Goal: Complete application form: Complete application form

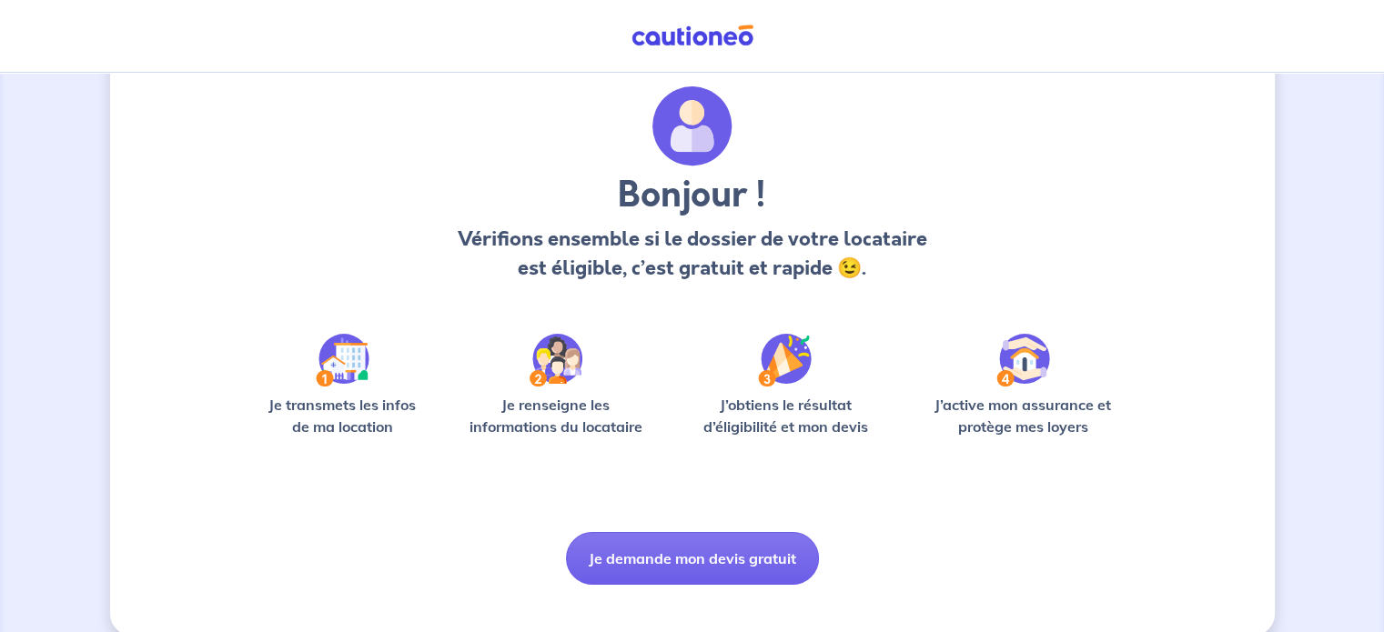
scroll to position [76, 0]
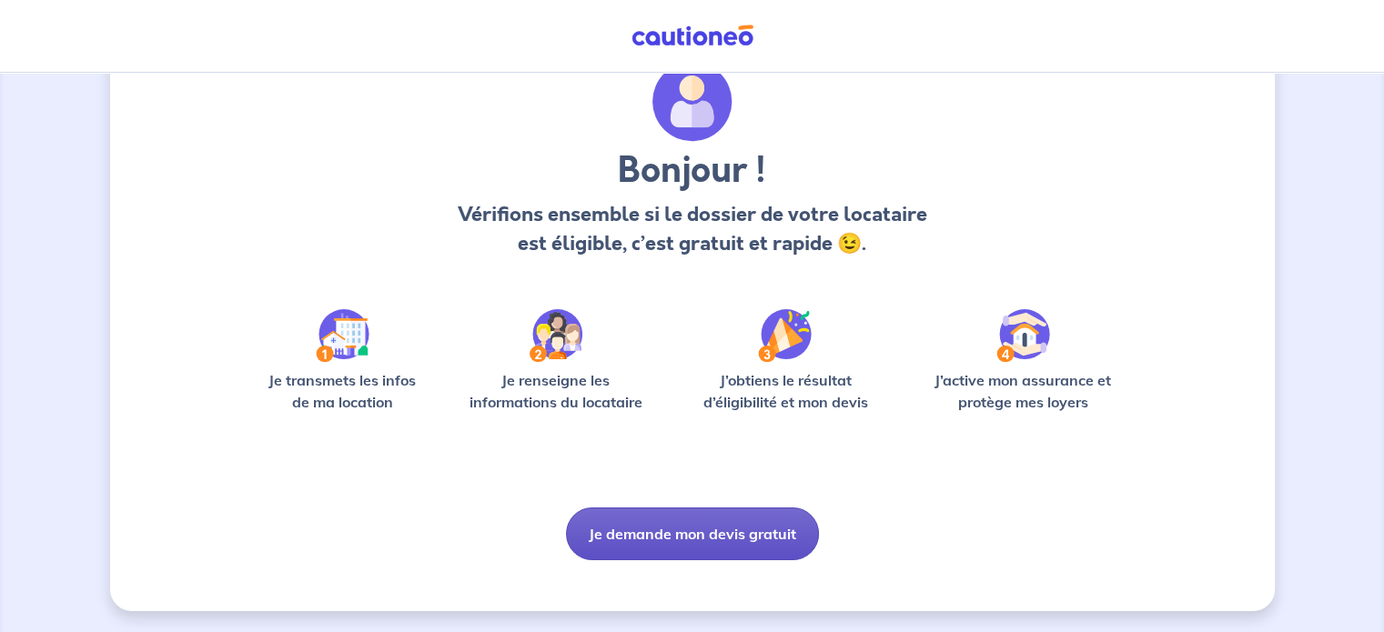
click at [703, 541] on button "Je demande mon devis gratuit" at bounding box center [692, 534] width 253 height 53
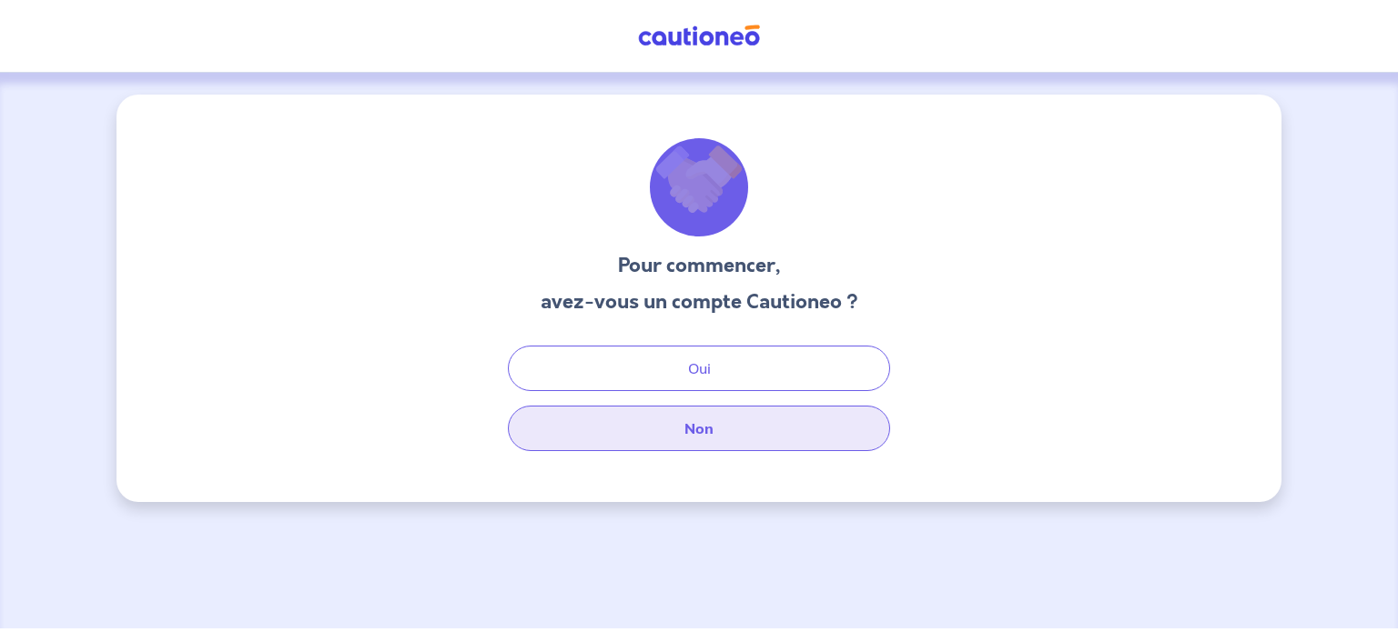
click at [713, 435] on button "Non" at bounding box center [699, 429] width 382 height 46
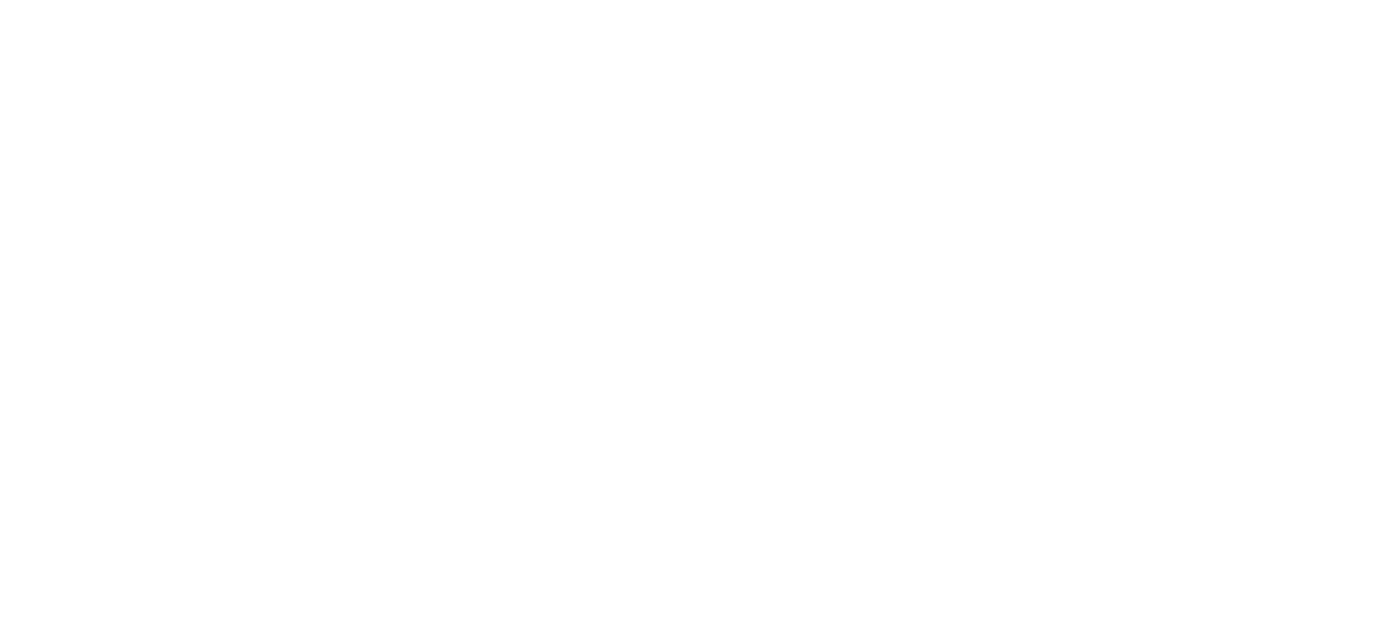
select select "FR"
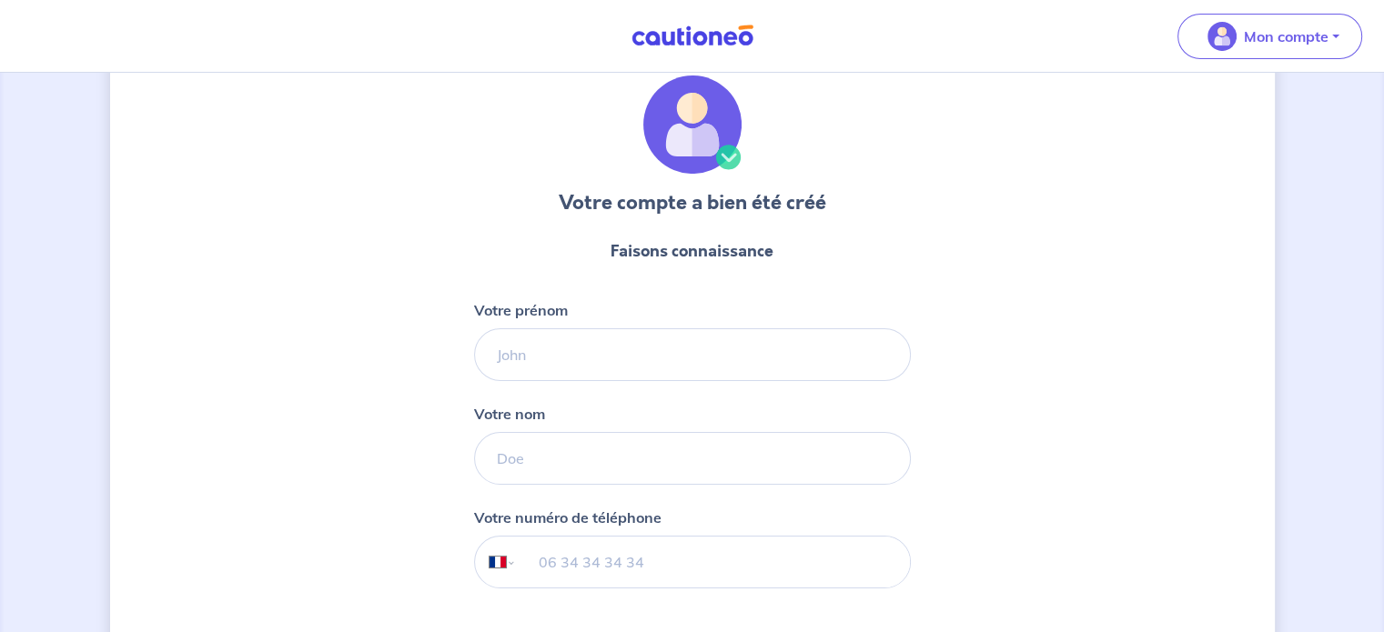
scroll to position [91, 0]
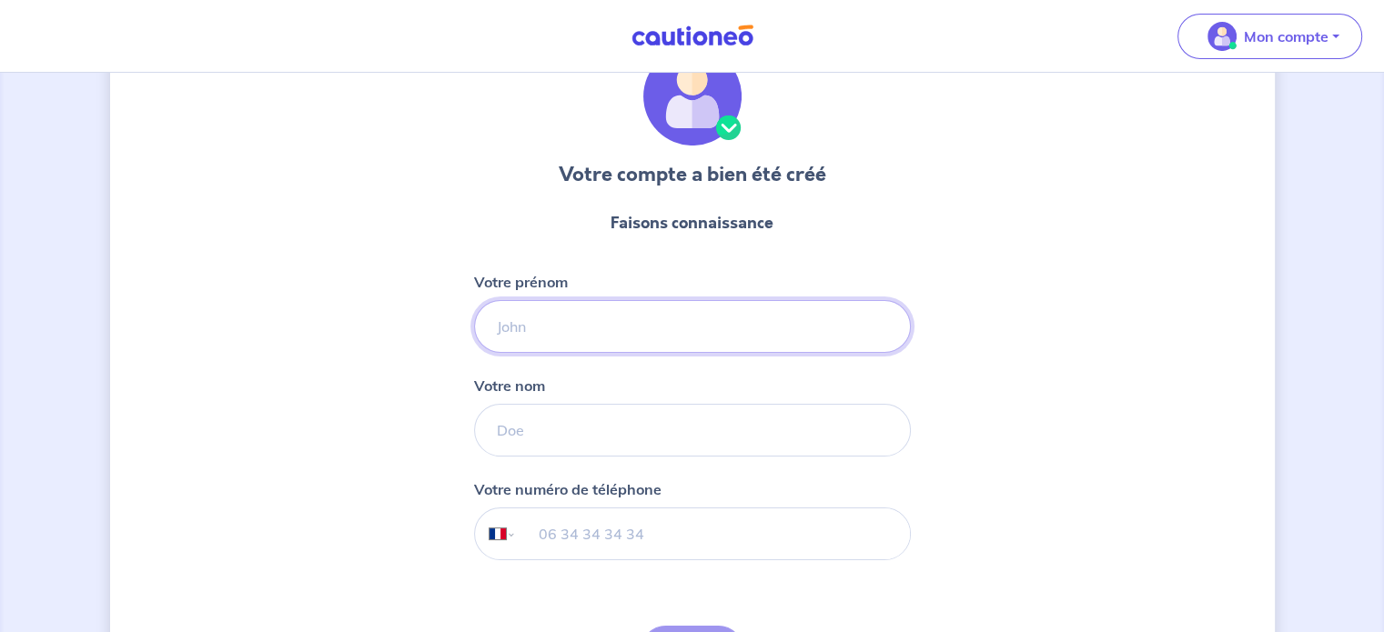
click at [702, 330] on input "Votre prénom" at bounding box center [692, 326] width 437 height 53
type input "[PERSON_NAME]"
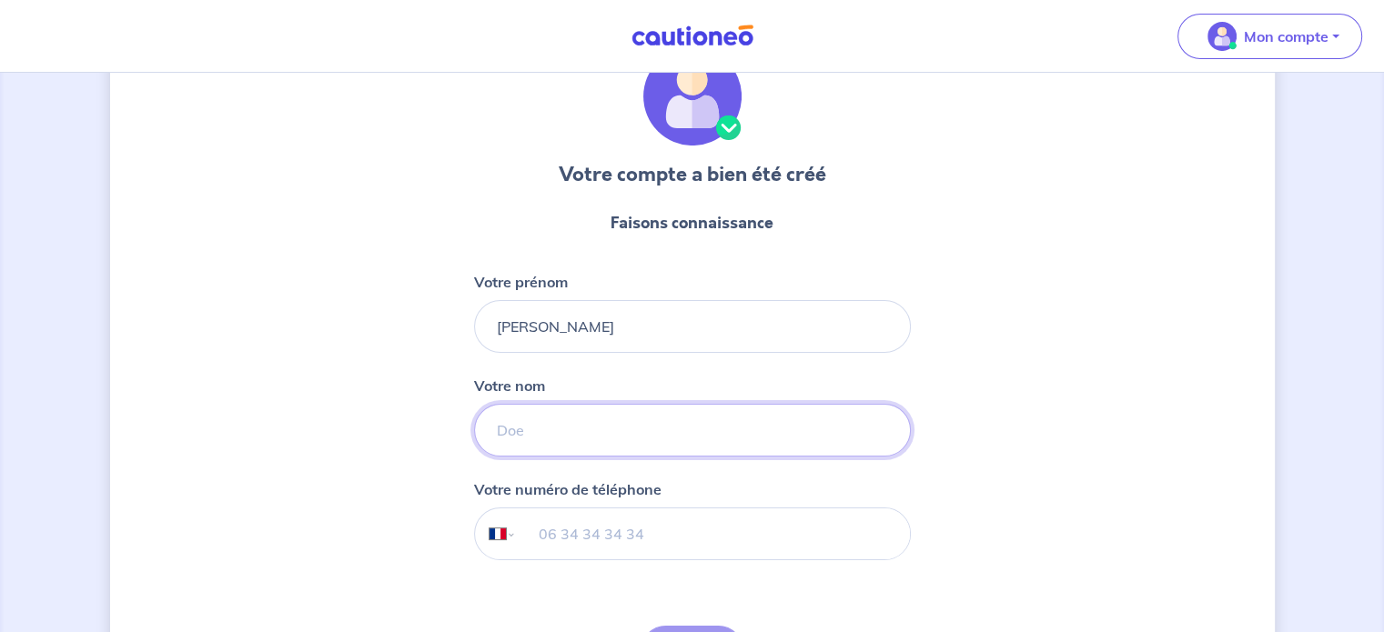
type input "[PERSON_NAME]"
click at [682, 531] on input "06 25 77 07 00" at bounding box center [712, 534] width 393 height 51
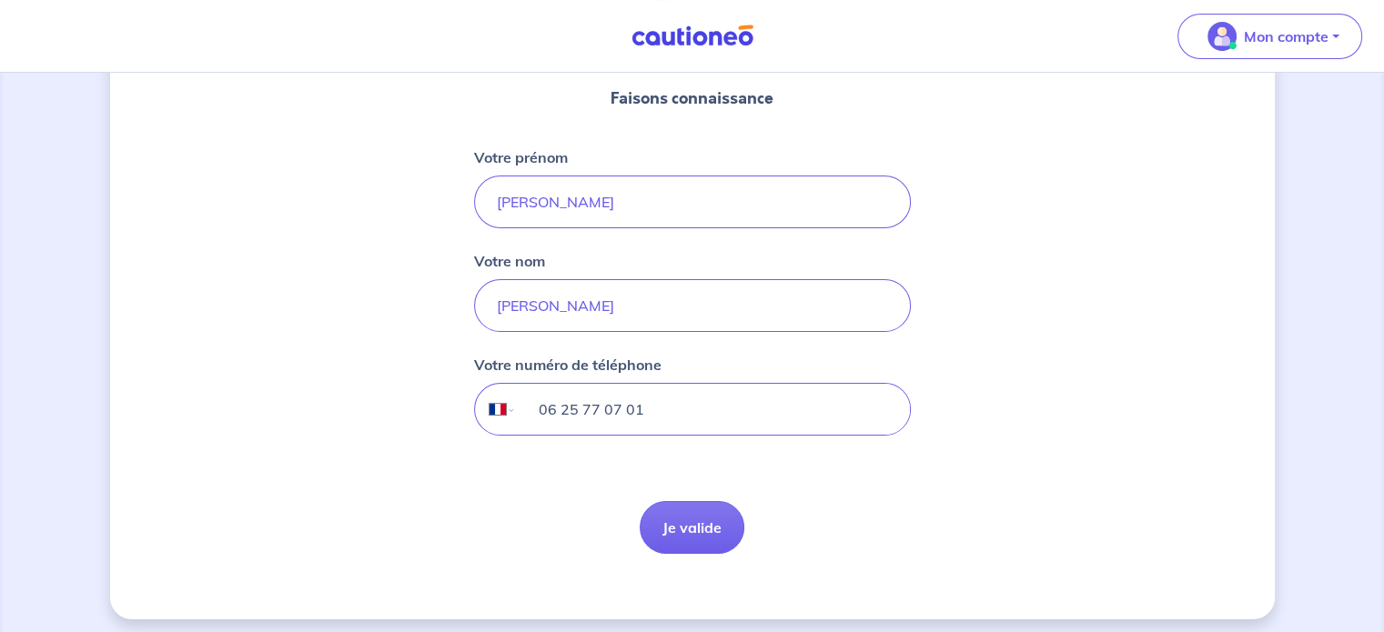
scroll to position [223, 0]
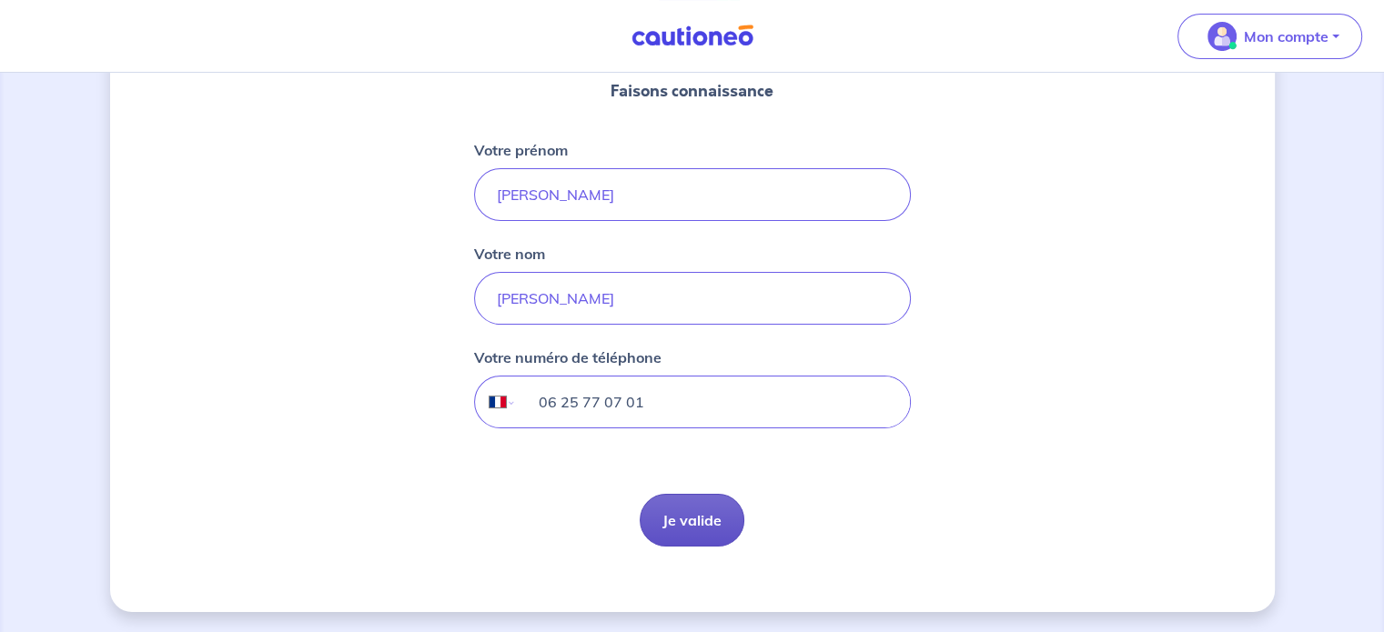
type input "06 25 77 07 01"
click at [703, 521] on button "Je valide" at bounding box center [692, 520] width 105 height 53
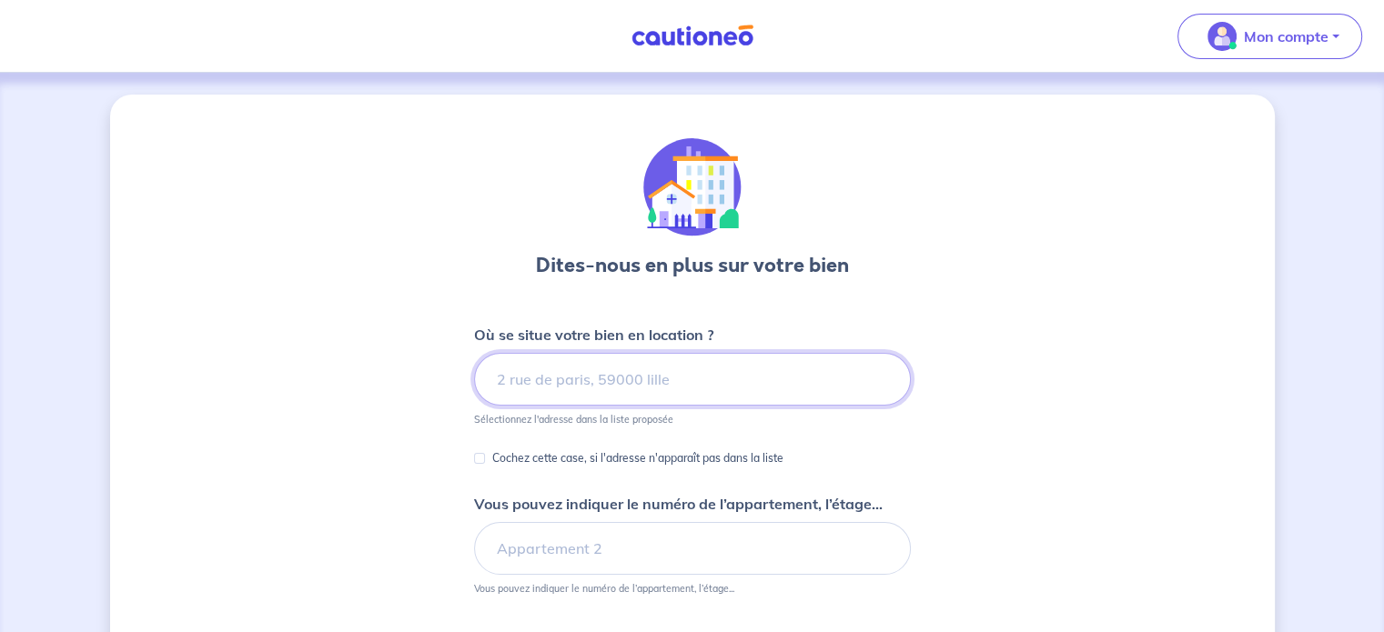
paste input "Garantie des loyers impayés"
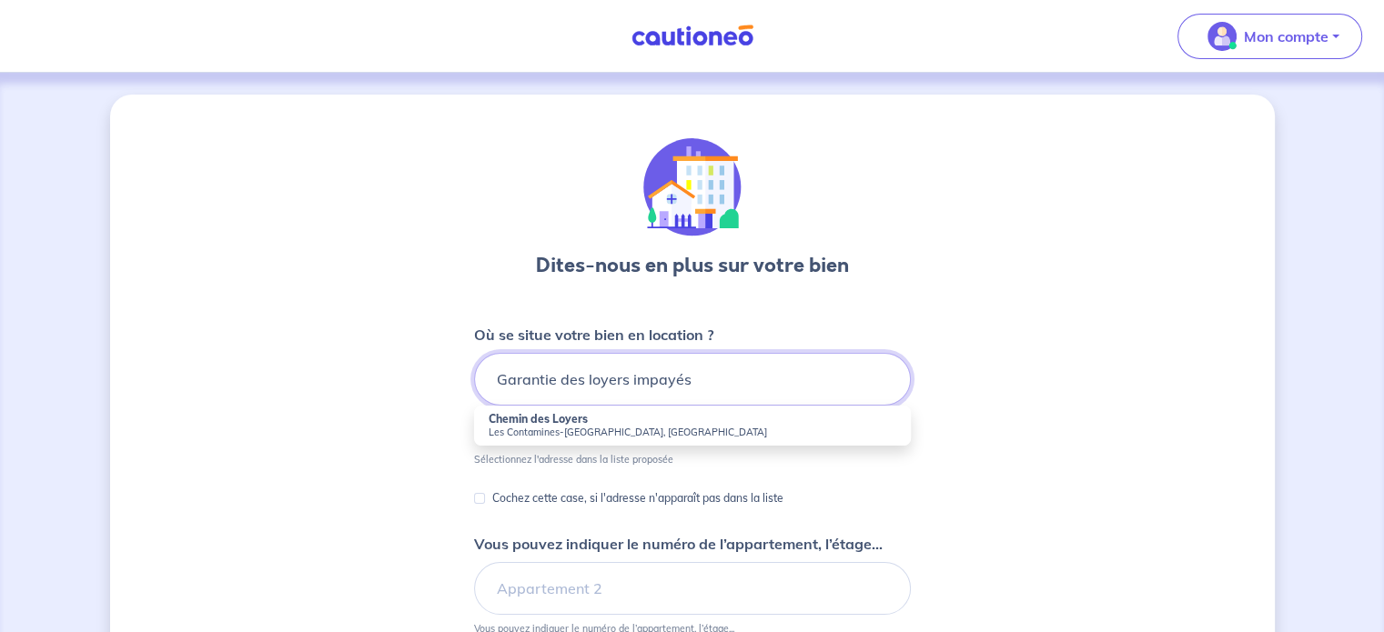
drag, startPoint x: 737, startPoint y: 377, endPoint x: 470, endPoint y: 381, distance: 267.6
click at [470, 381] on div "Dites-nous en plus sur votre bien Où se situe votre bien en location ? Garantie…" at bounding box center [692, 491] width 1165 height 792
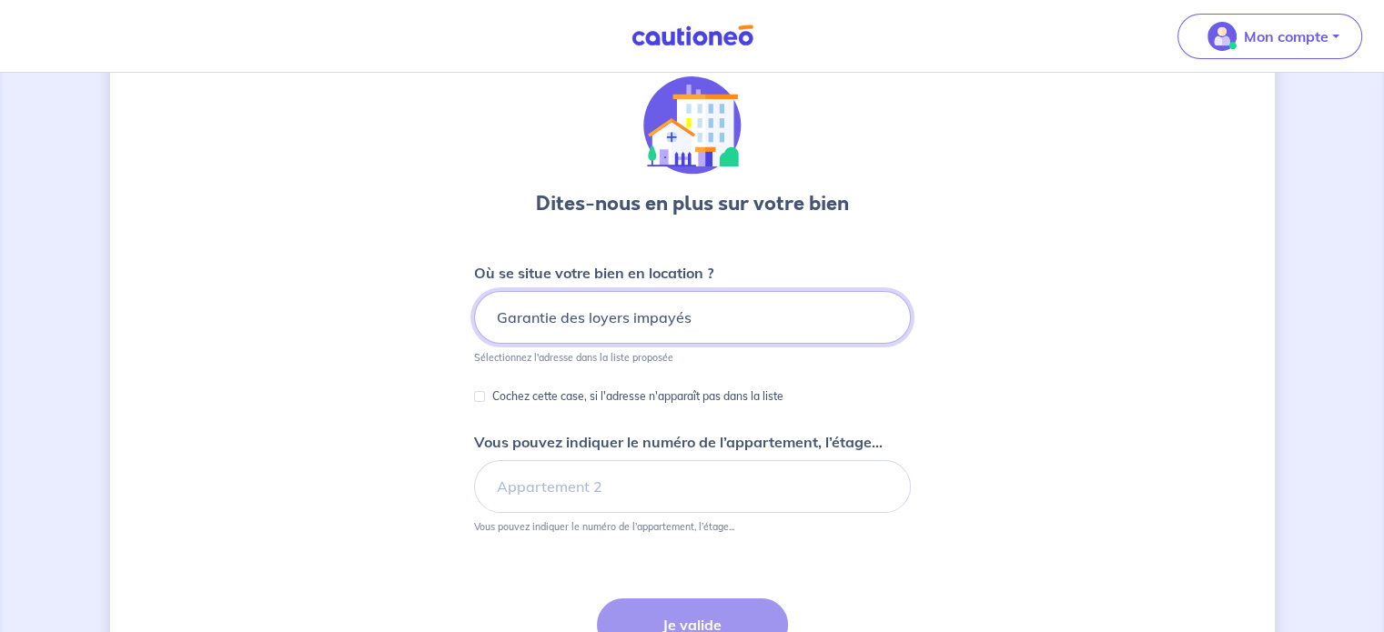
scroll to position [91, 0]
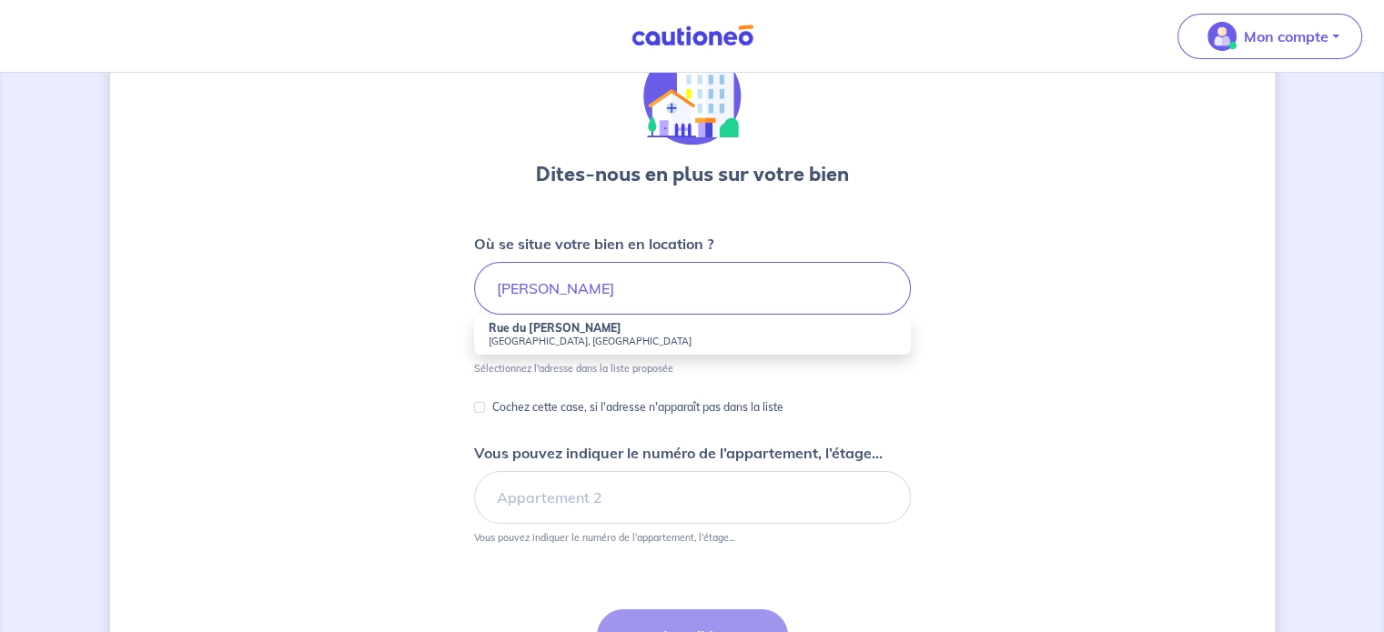
click at [531, 338] on small "[GEOGRAPHIC_DATA], [GEOGRAPHIC_DATA]" at bounding box center [693, 341] width 408 height 13
type input "Rue du [PERSON_NAME], [GEOGRAPHIC_DATA][PERSON_NAME][GEOGRAPHIC_DATA]"
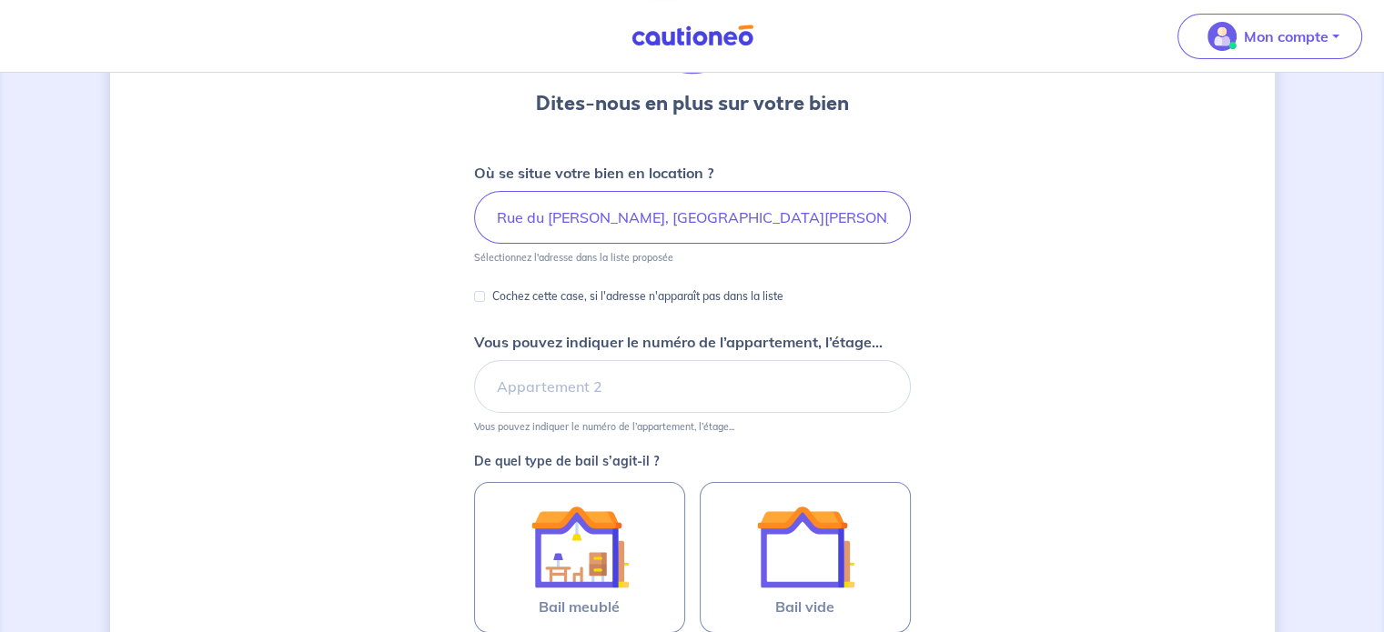
scroll to position [273, 0]
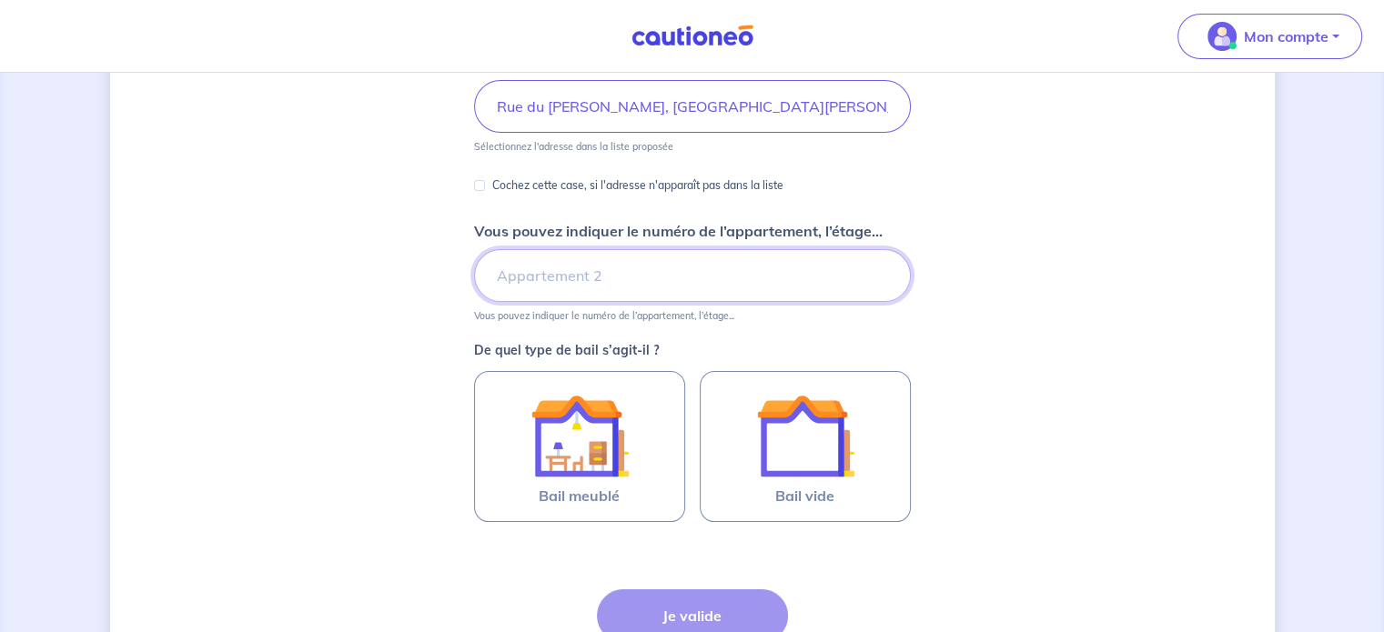
click at [563, 271] on input "Vous pouvez indiquer le numéro de l’appartement, l’étage..." at bounding box center [692, 275] width 437 height 53
type input "1"
click at [320, 338] on div "Dites-nous en plus sur votre bien Où se situe votre bien en location ? Rue du […" at bounding box center [692, 299] width 1165 height 954
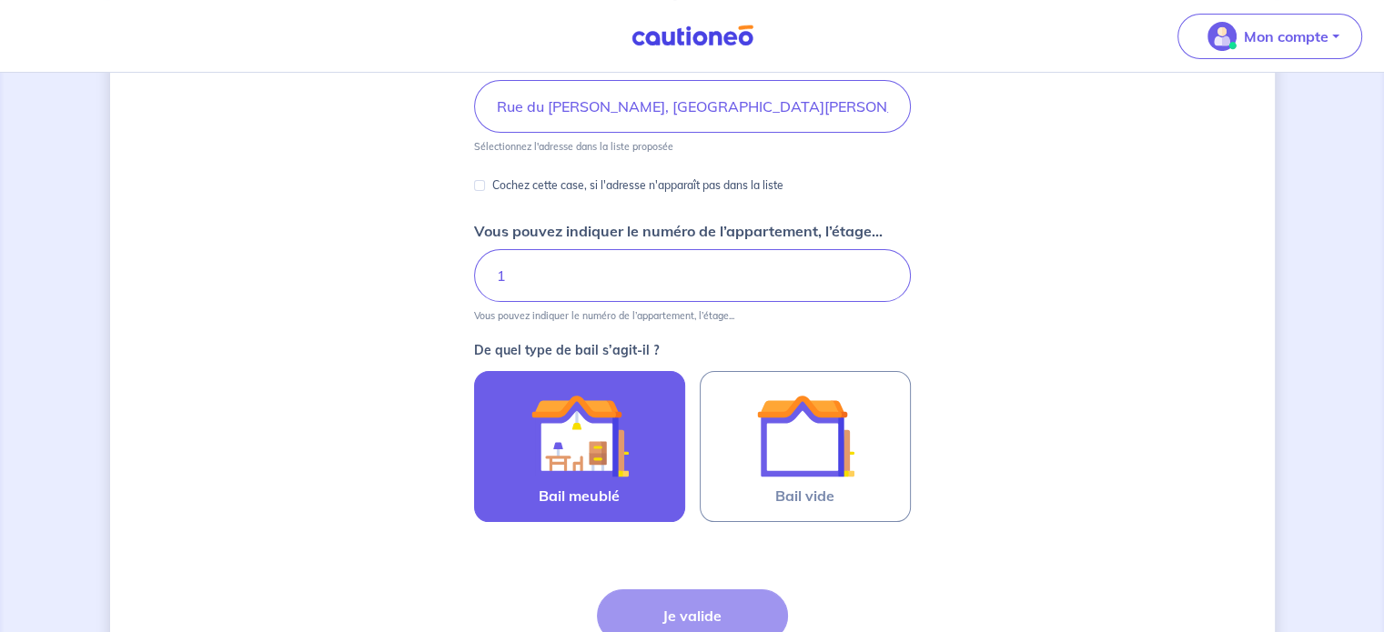
click at [602, 466] on img at bounding box center [580, 436] width 98 height 98
click at [0, 0] on input "Bail meublé" at bounding box center [0, 0] width 0 height 0
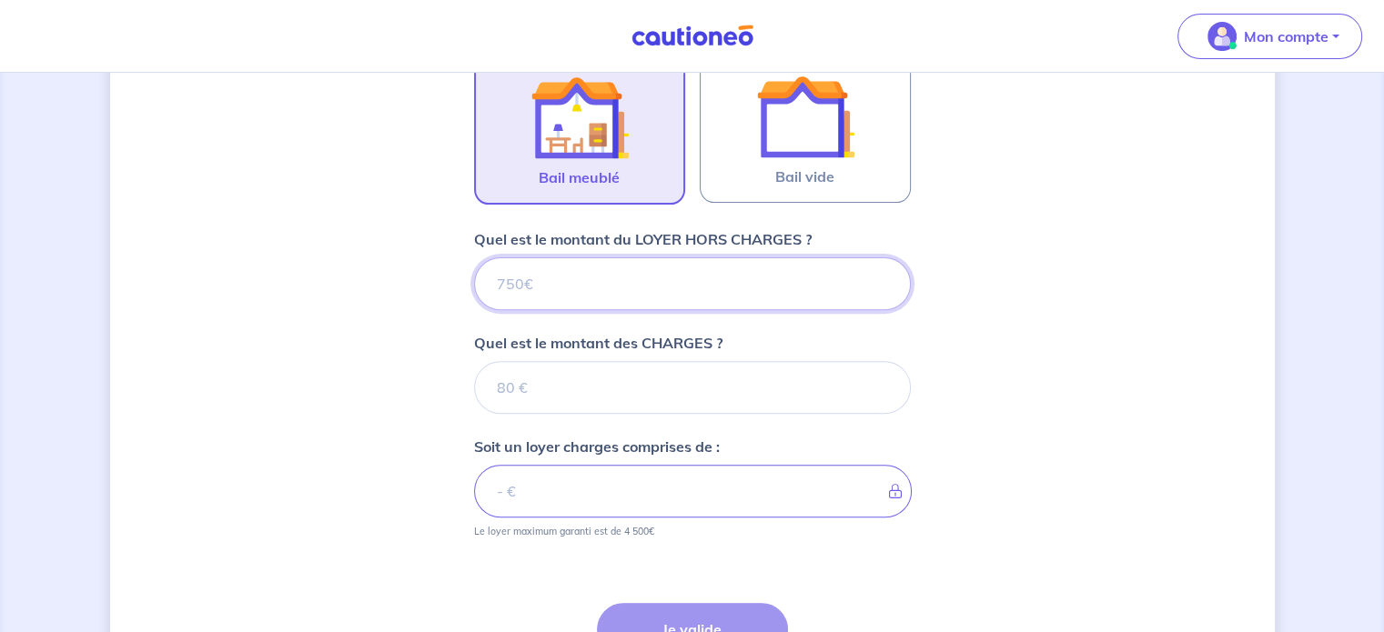
scroll to position [585, 0]
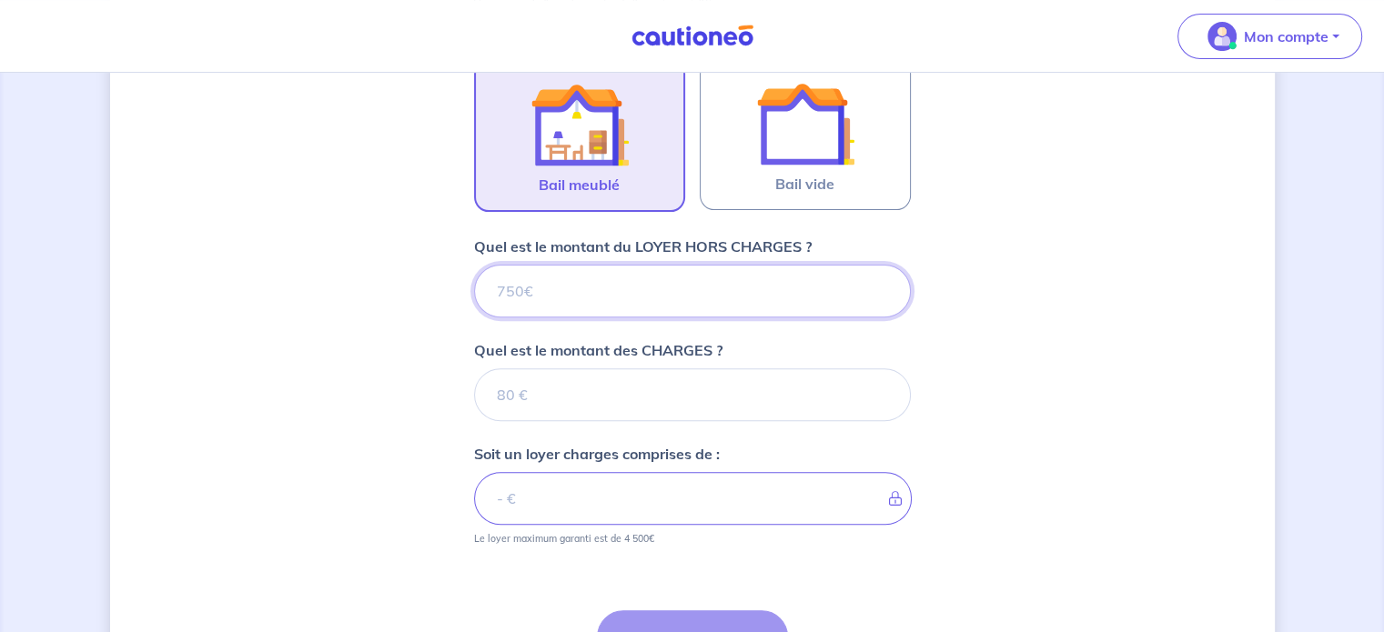
click at [613, 293] on input "Quel est le montant du LOYER HORS CHARGES ?" at bounding box center [692, 291] width 437 height 53
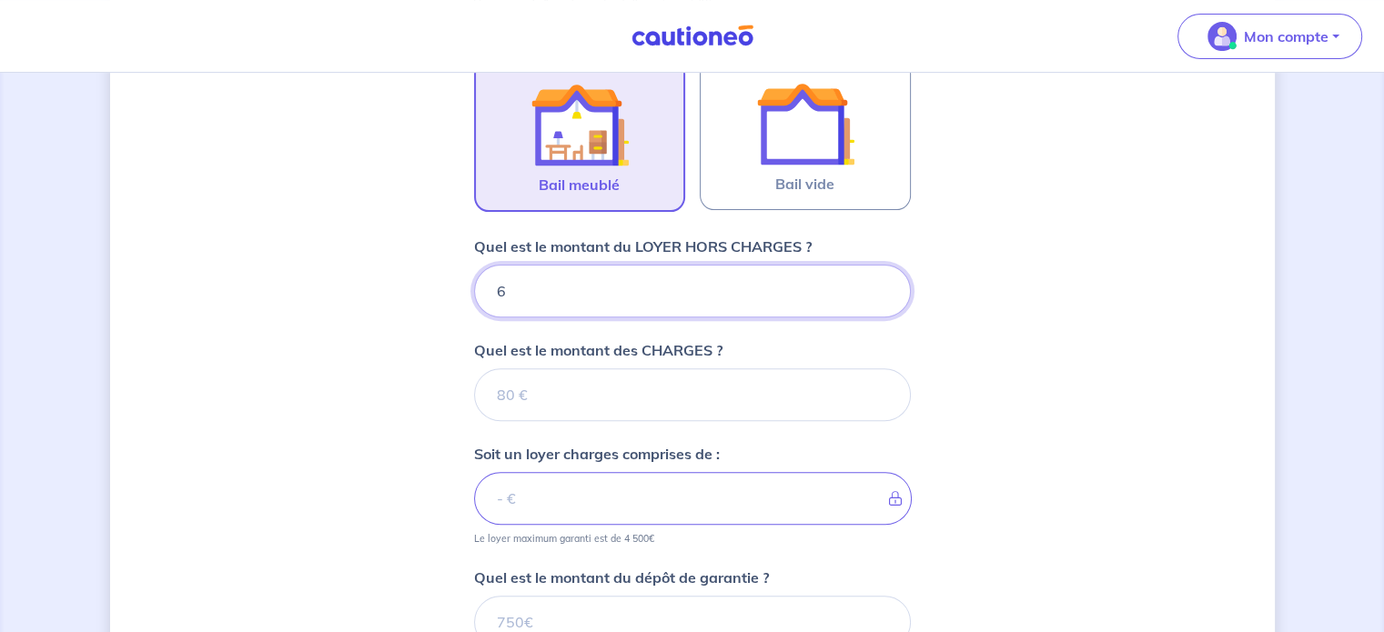
type input "67"
type input "670"
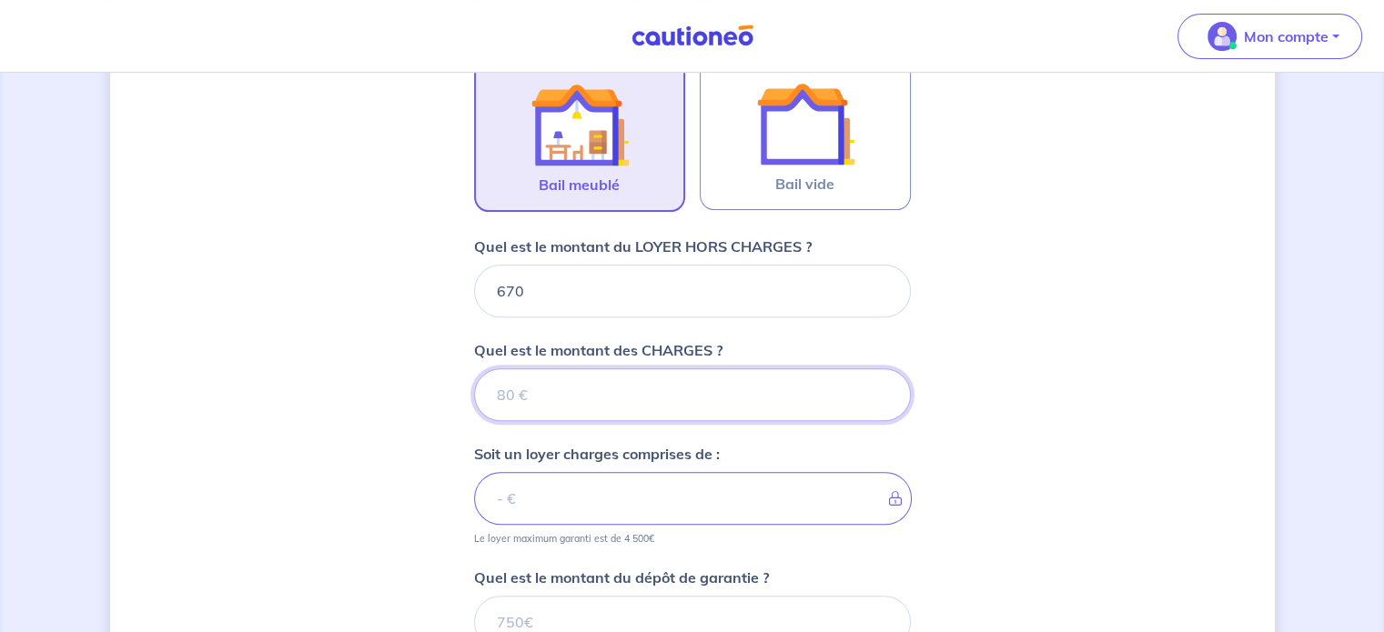
click at [568, 395] on input "Quel est le montant des CHARGES ?" at bounding box center [692, 395] width 437 height 53
type input "30"
type input "700"
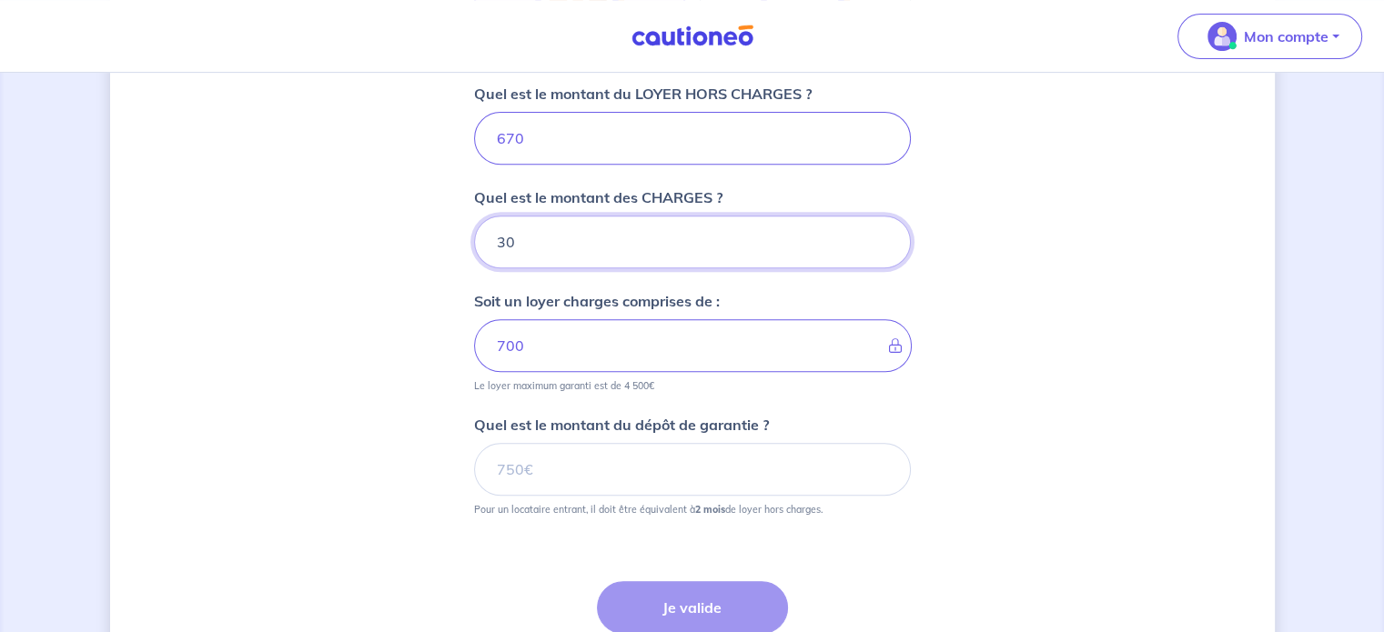
scroll to position [767, 0]
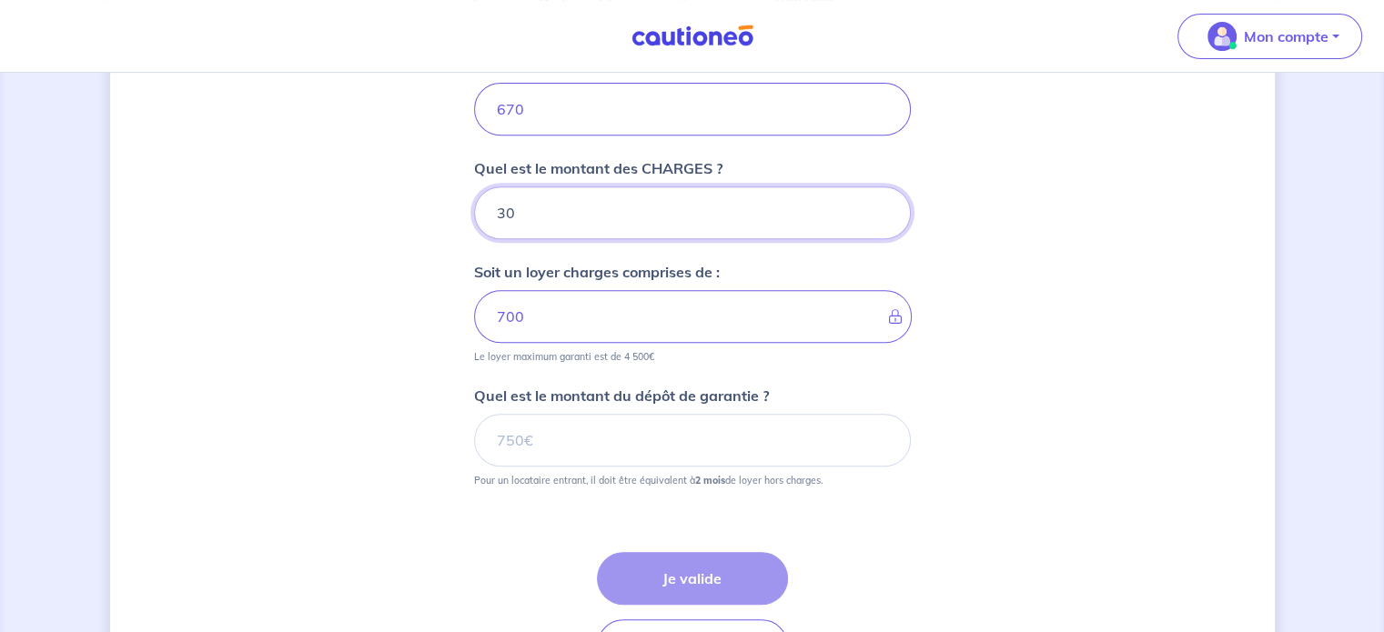
type input "30"
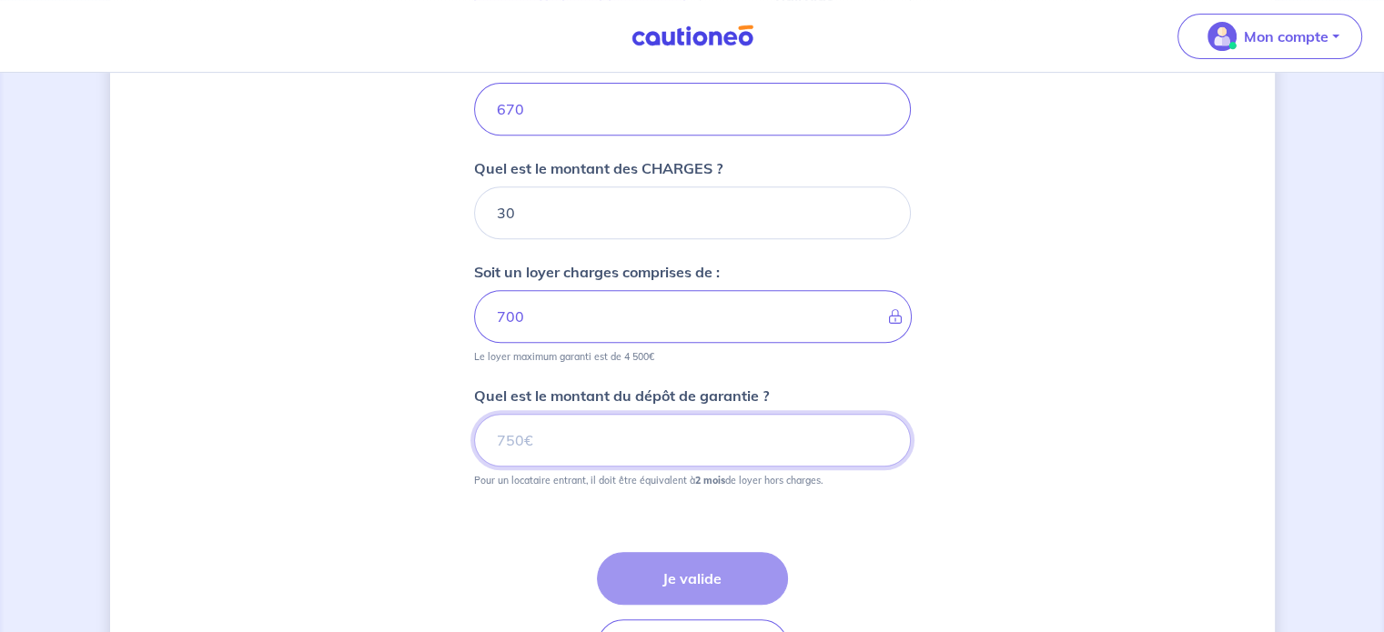
click at [513, 447] on input "Quel est le montant du dépôt de garantie ?" at bounding box center [692, 440] width 437 height 53
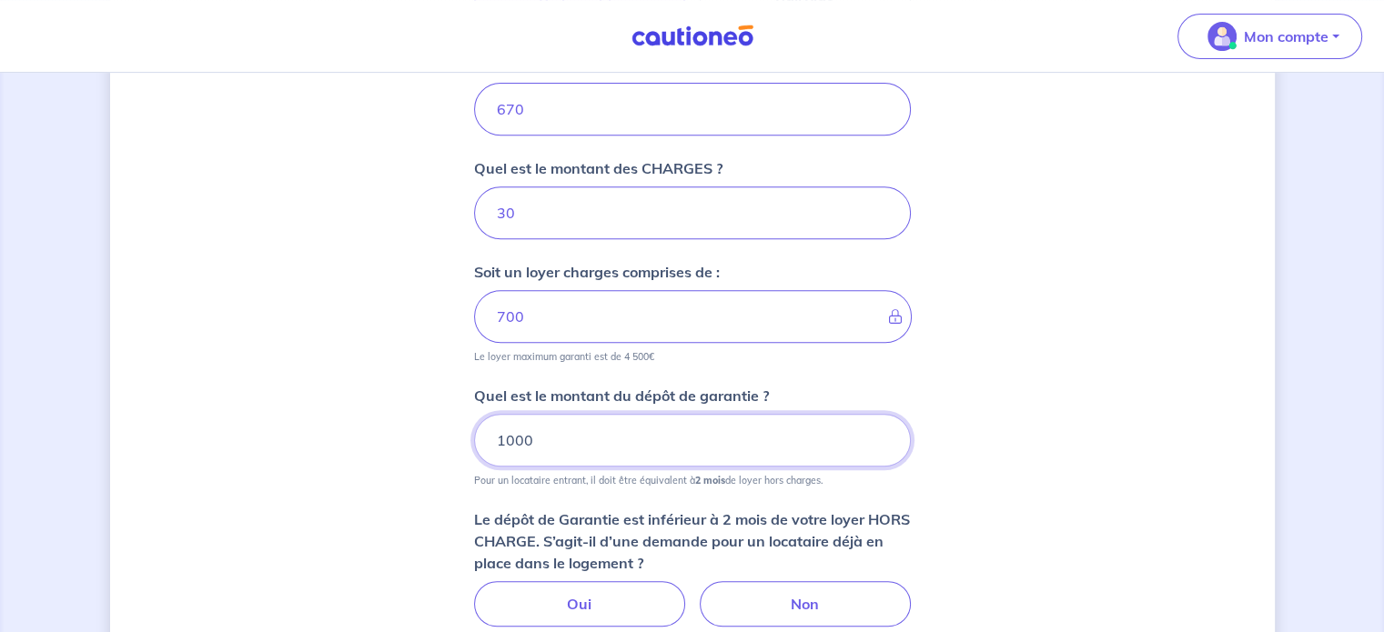
type input "1000"
click at [437, 467] on div "Dites-nous en plus sur votre bien Où se situe votre bien en location ? Rue du […" at bounding box center [692, 102] width 1165 height 1551
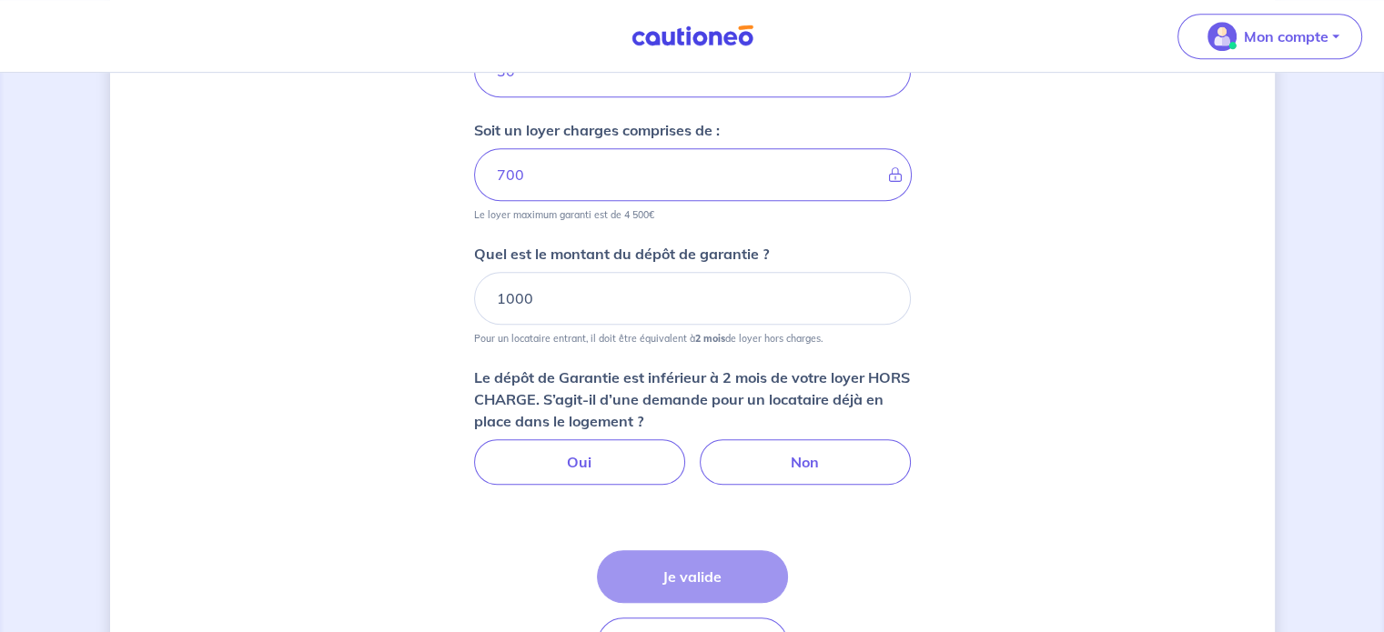
scroll to position [949, 0]
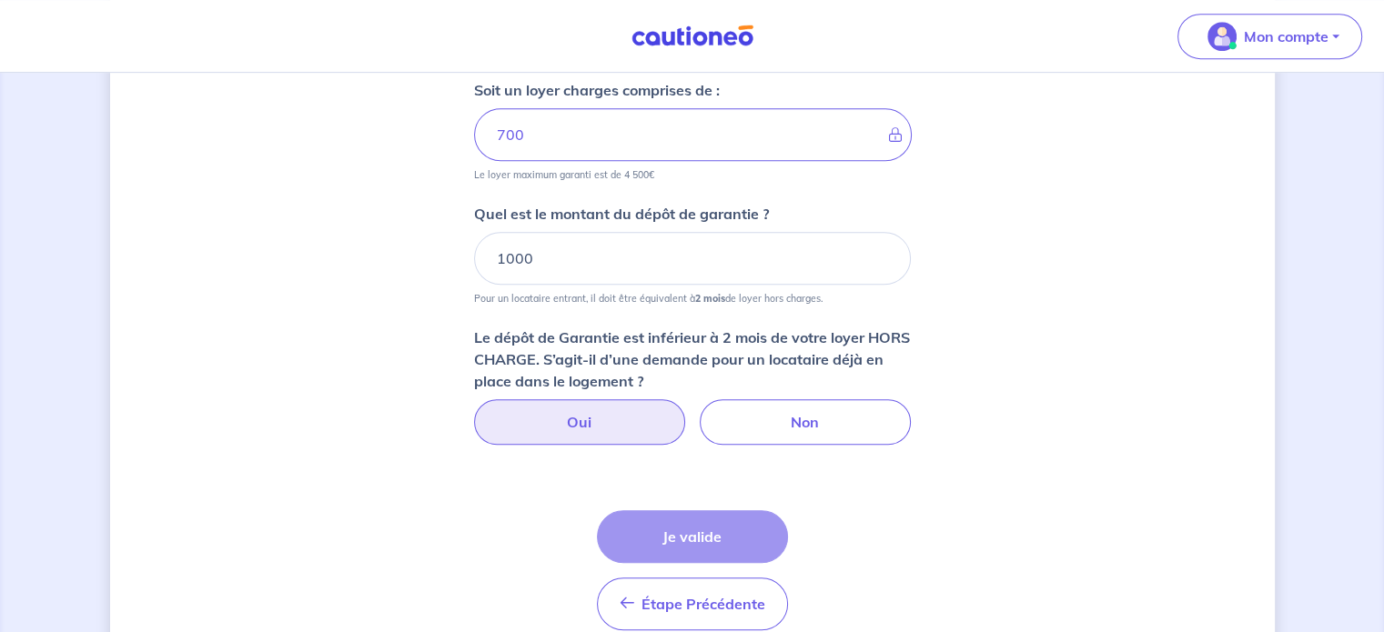
click at [614, 431] on label "Oui" at bounding box center [579, 423] width 211 height 46
click at [686, 411] on input "Oui" at bounding box center [692, 406] width 12 height 12
radio input "true"
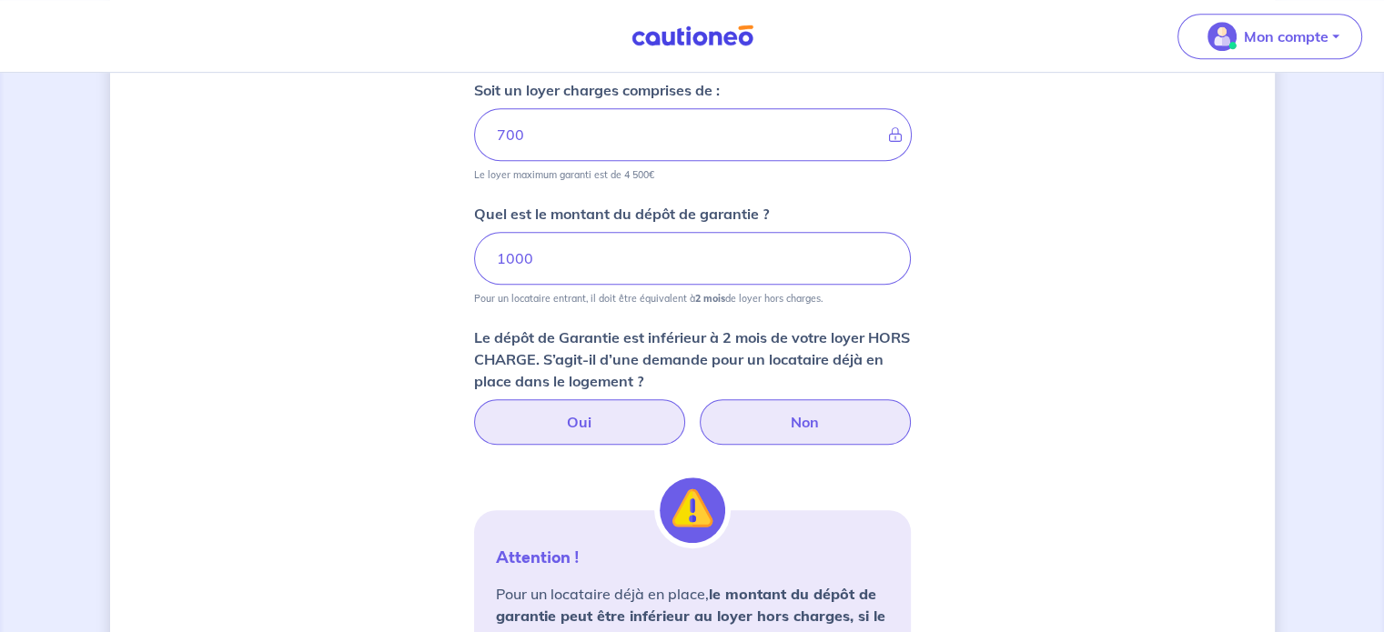
click at [796, 421] on label "Non" at bounding box center [805, 423] width 211 height 46
click at [698, 411] on input "Non" at bounding box center [692, 406] width 12 height 12
radio input "true"
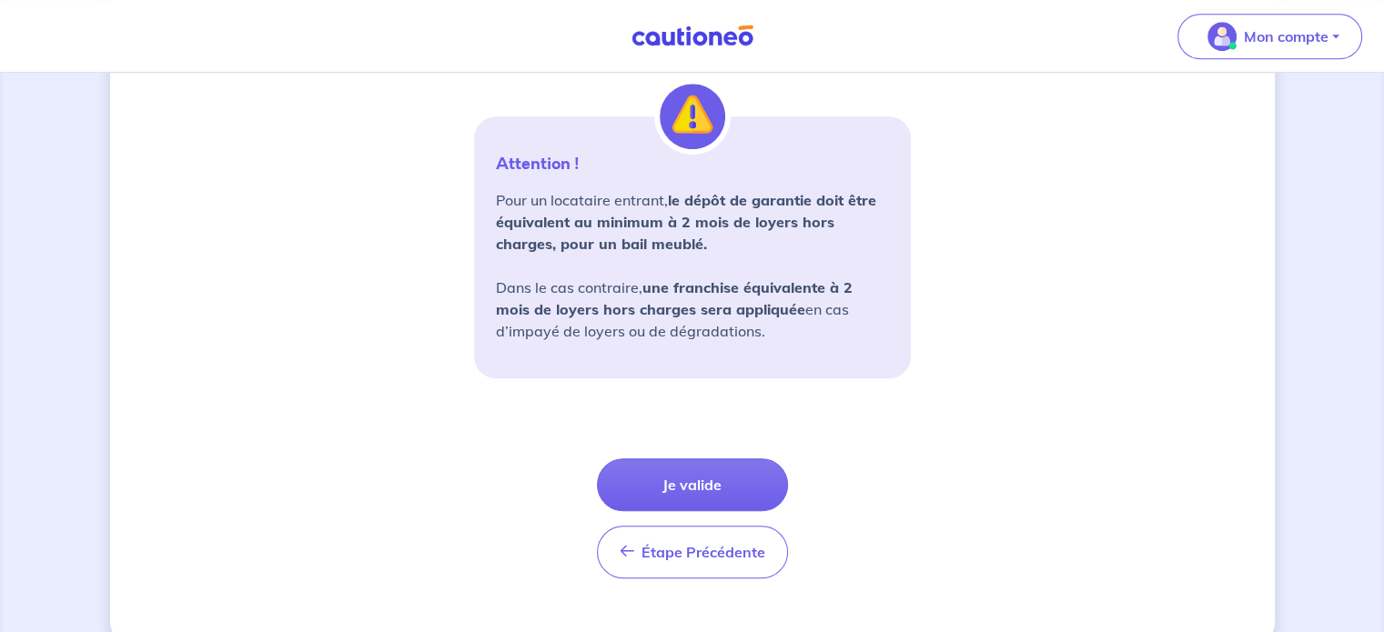
scroll to position [1372, 0]
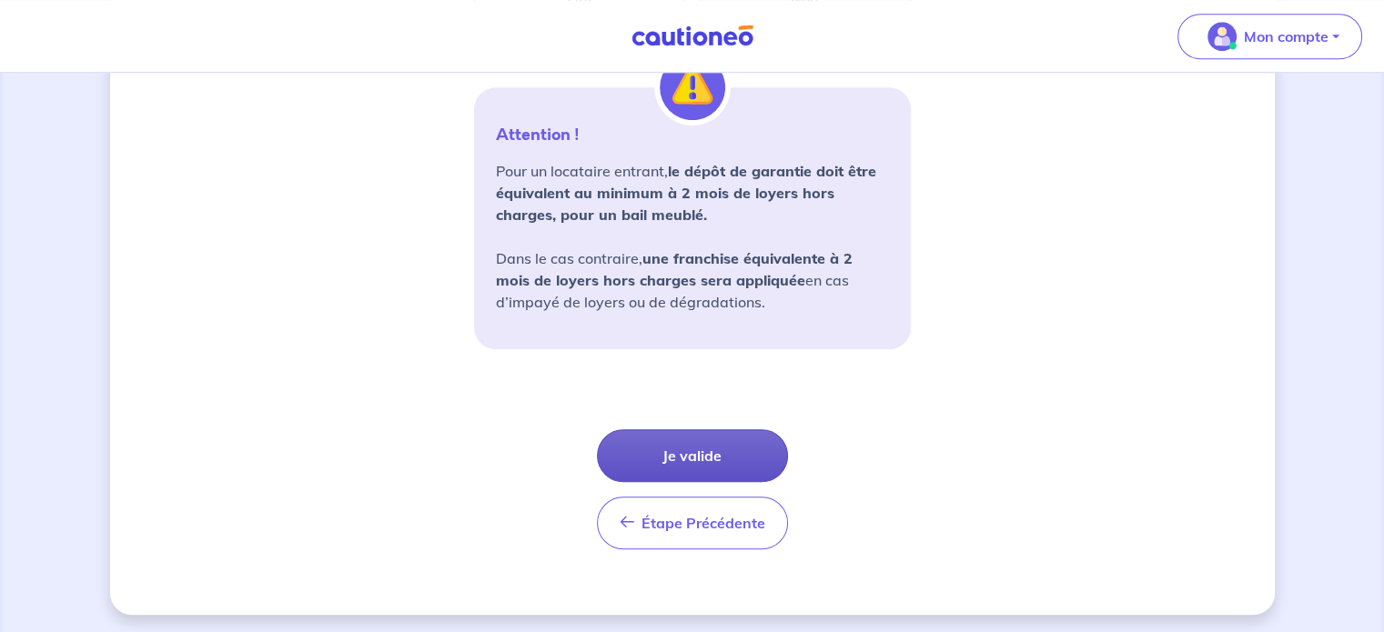
click at [699, 460] on button "Je valide" at bounding box center [692, 456] width 191 height 53
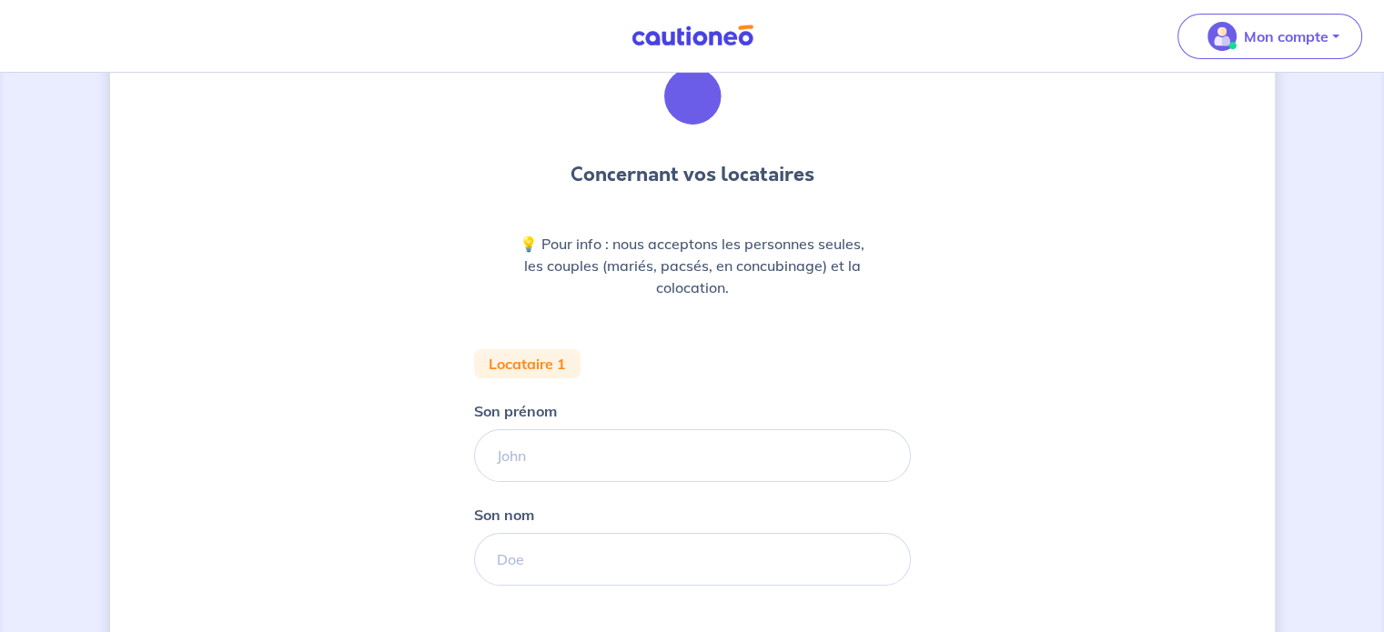
scroll to position [182, 0]
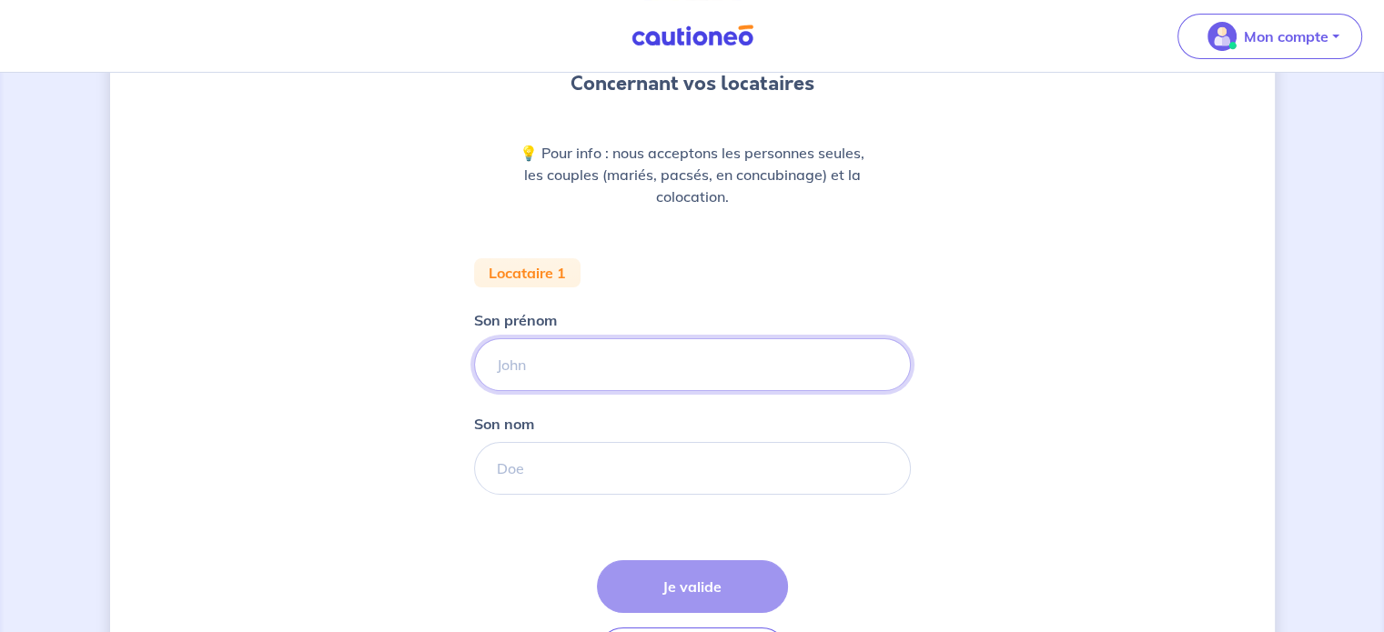
click at [699, 373] on input "Son prénom" at bounding box center [692, 365] width 437 height 53
type input "[PERSON_NAME] [PERSON_NAME]"
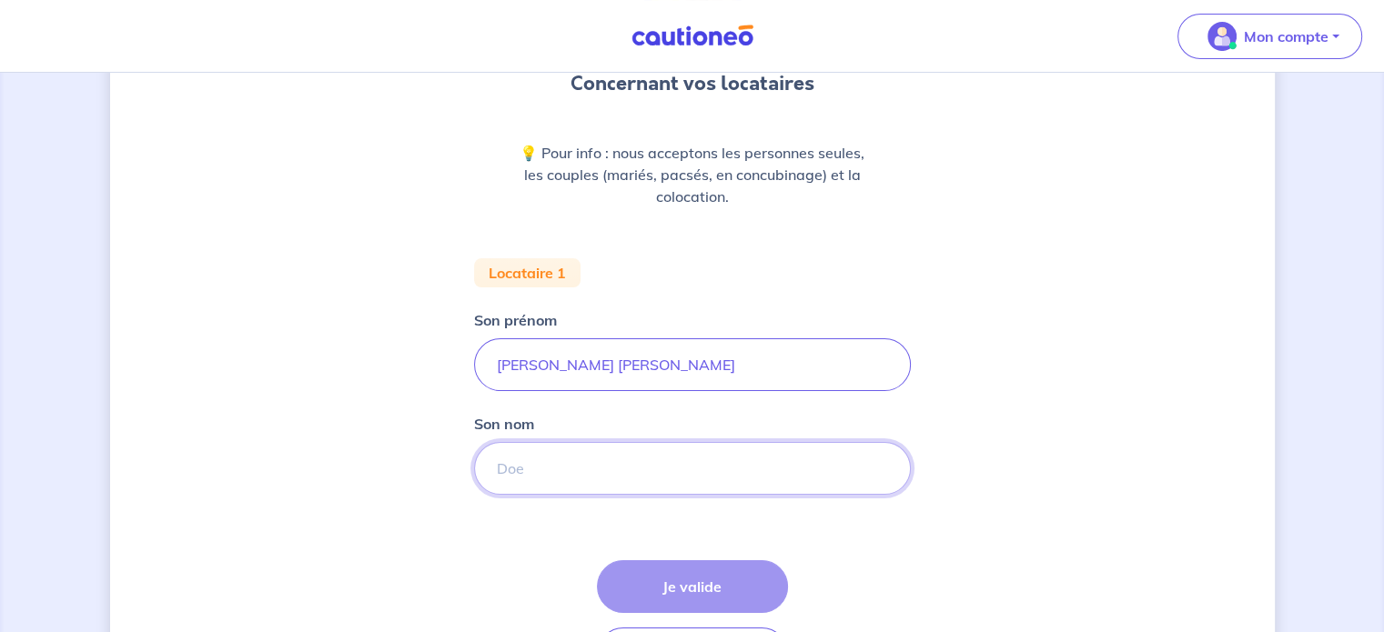
click at [633, 462] on input "Son nom" at bounding box center [692, 468] width 437 height 53
type input "[PERSON_NAME]"
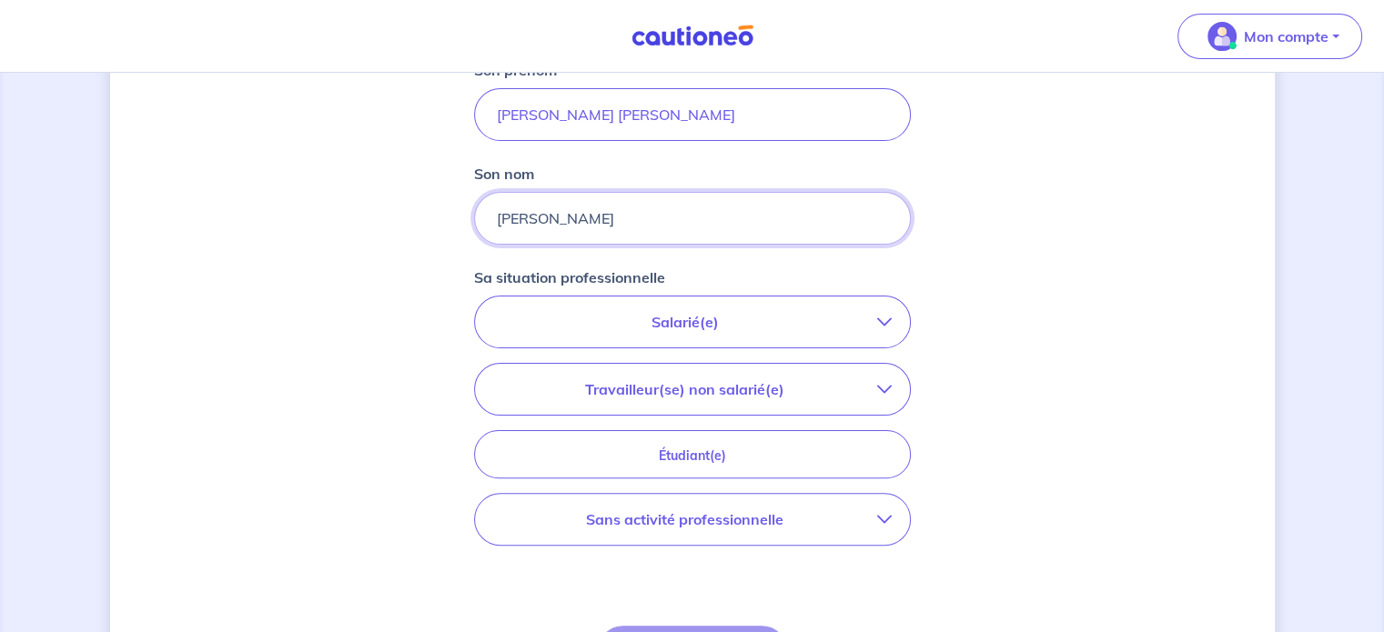
scroll to position [455, 0]
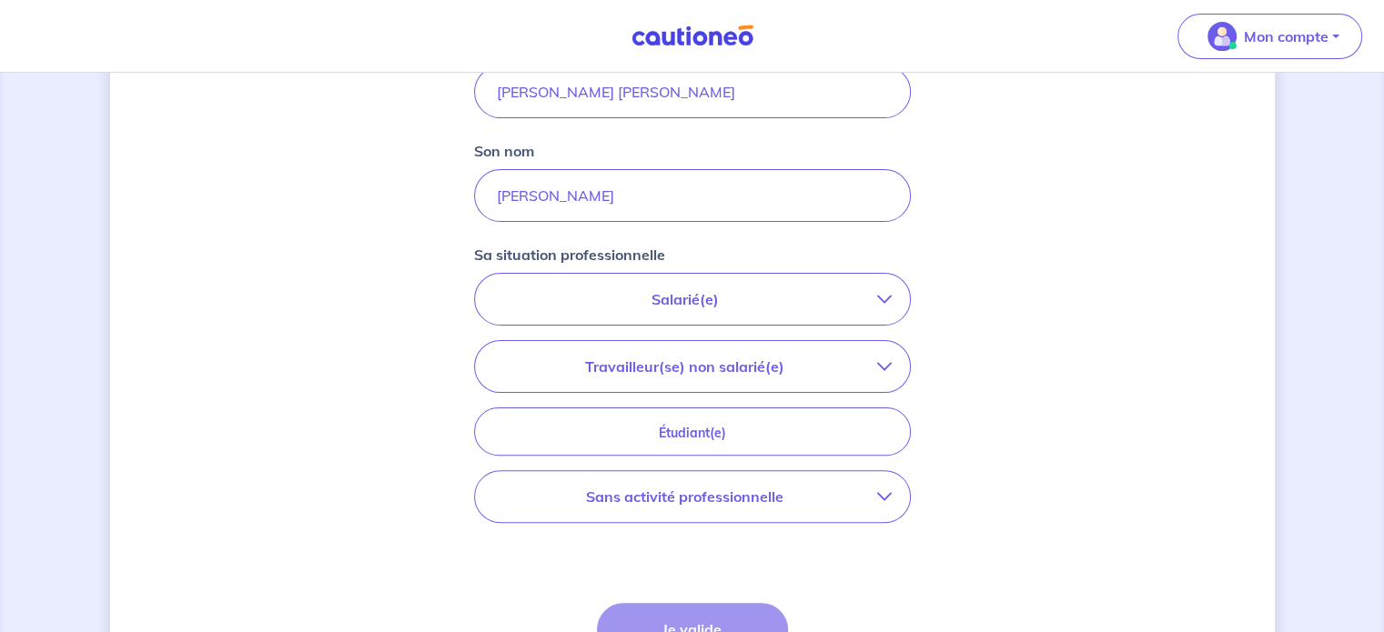
click at [702, 300] on p "Salarié(e)" at bounding box center [685, 299] width 384 height 22
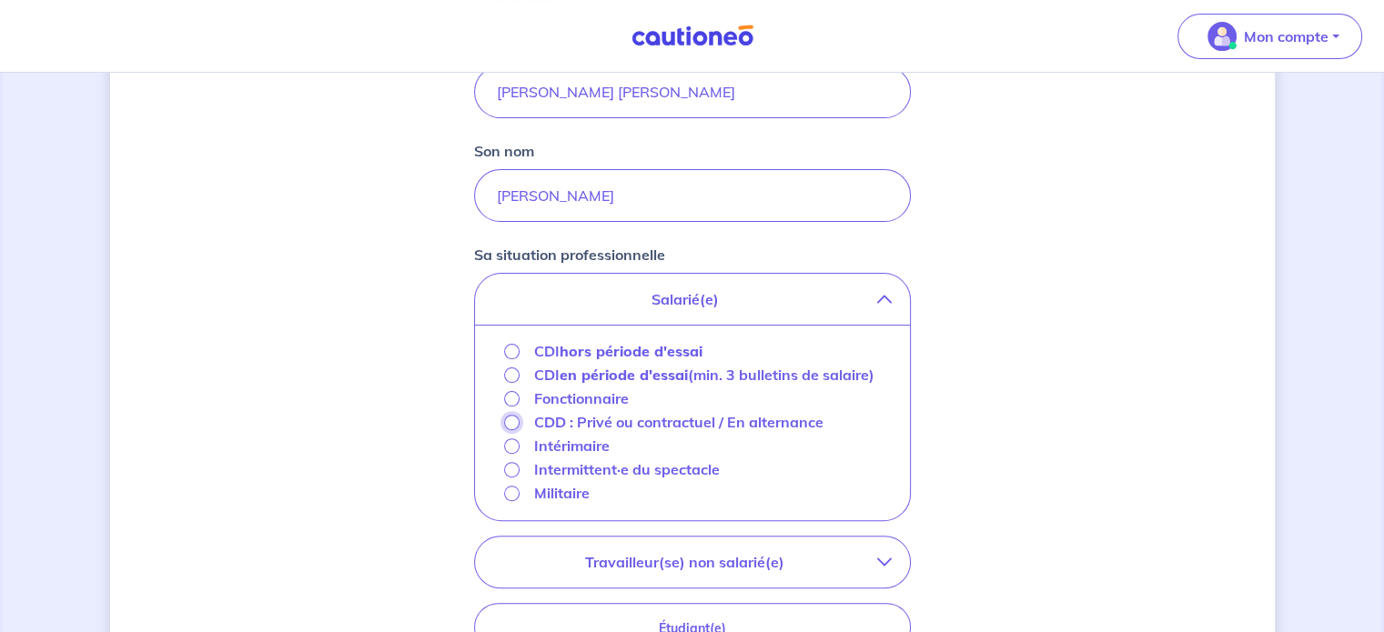
click at [512, 422] on input "CDD : Privé ou contractuel / En alternance" at bounding box center [511, 422] width 15 height 15
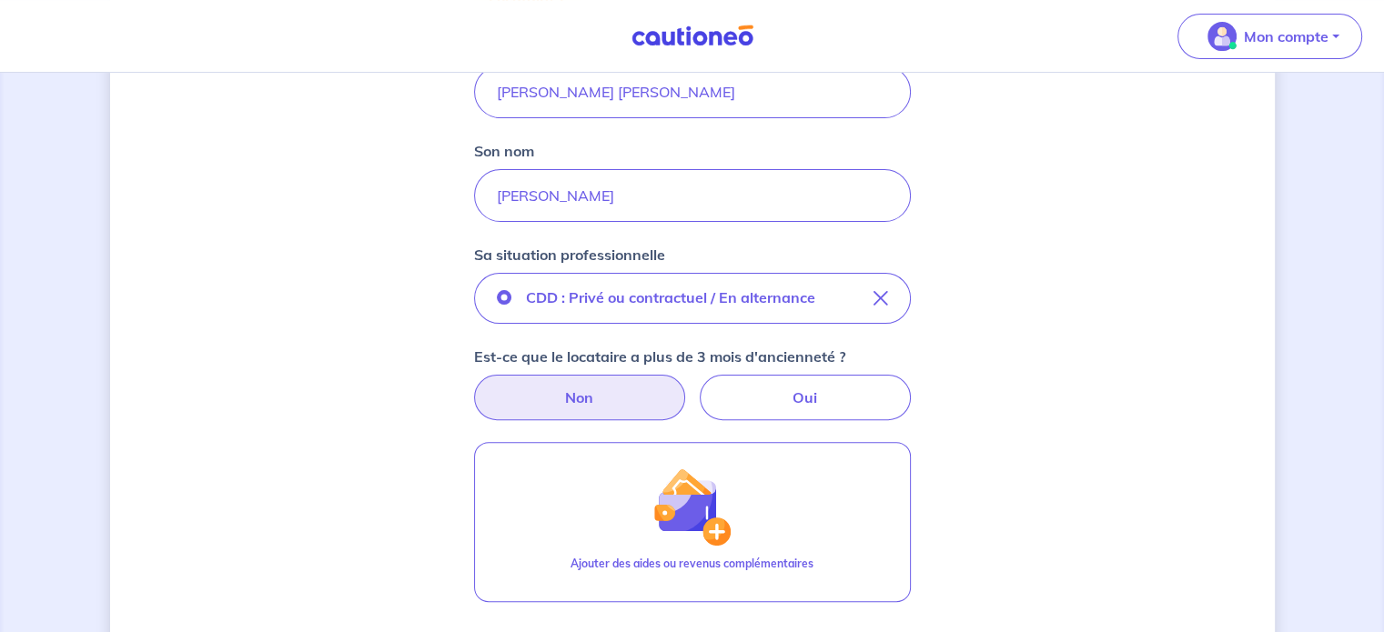
click at [646, 395] on label "Non" at bounding box center [579, 398] width 211 height 46
click at [686, 387] on input "Non" at bounding box center [692, 381] width 12 height 12
radio input "true"
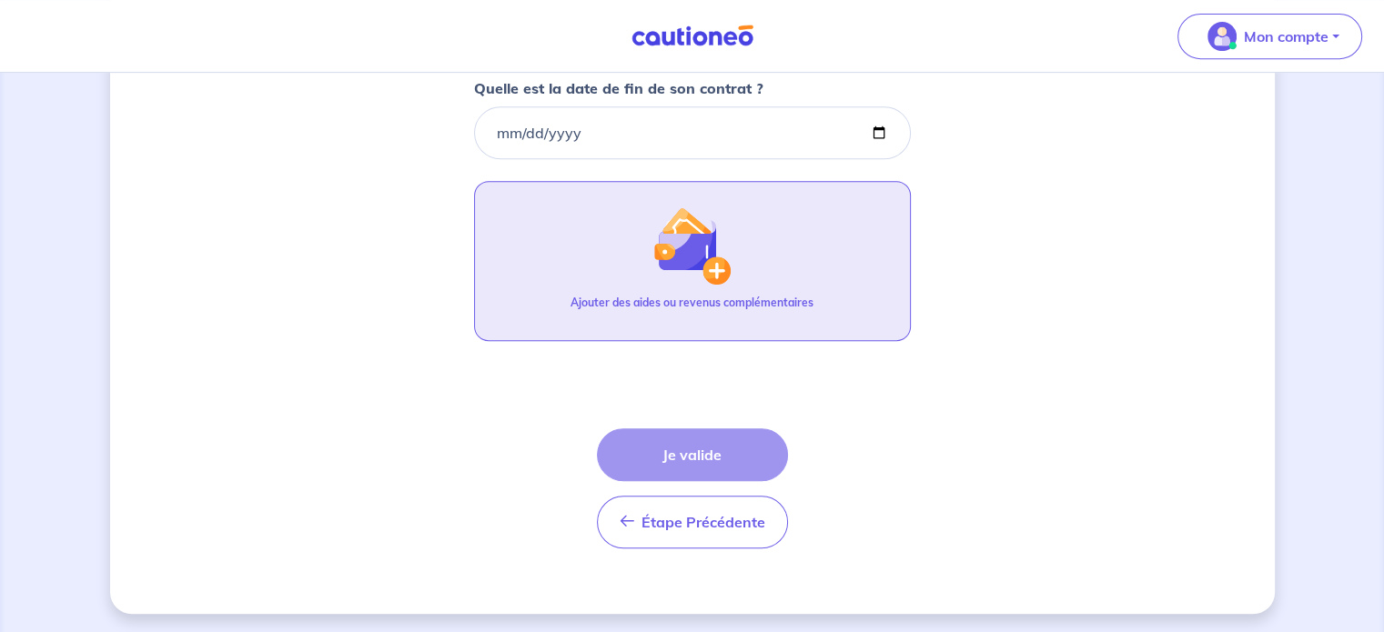
scroll to position [821, 0]
